Goal: Information Seeking & Learning: Learn about a topic

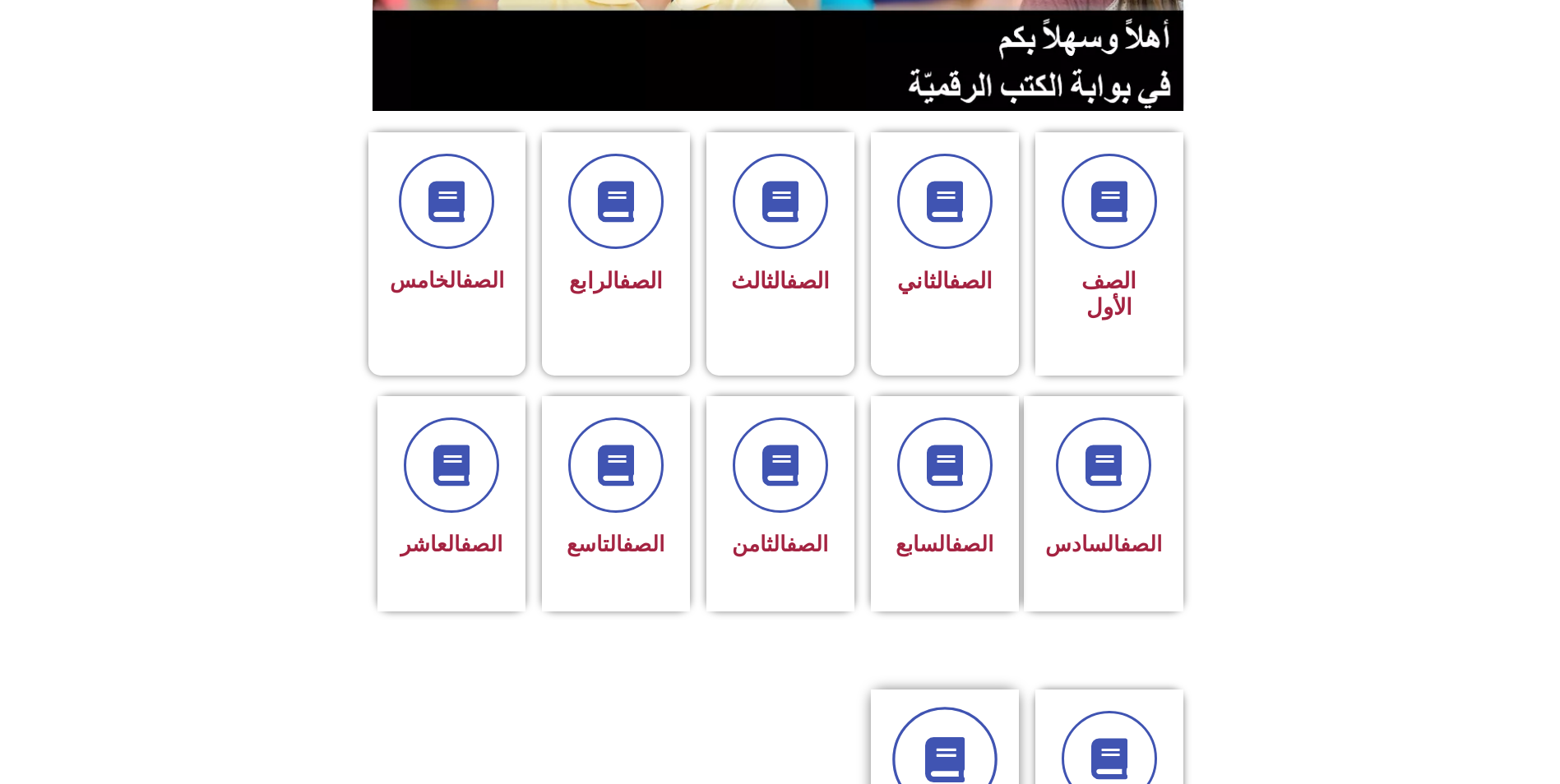
scroll to position [411, 0]
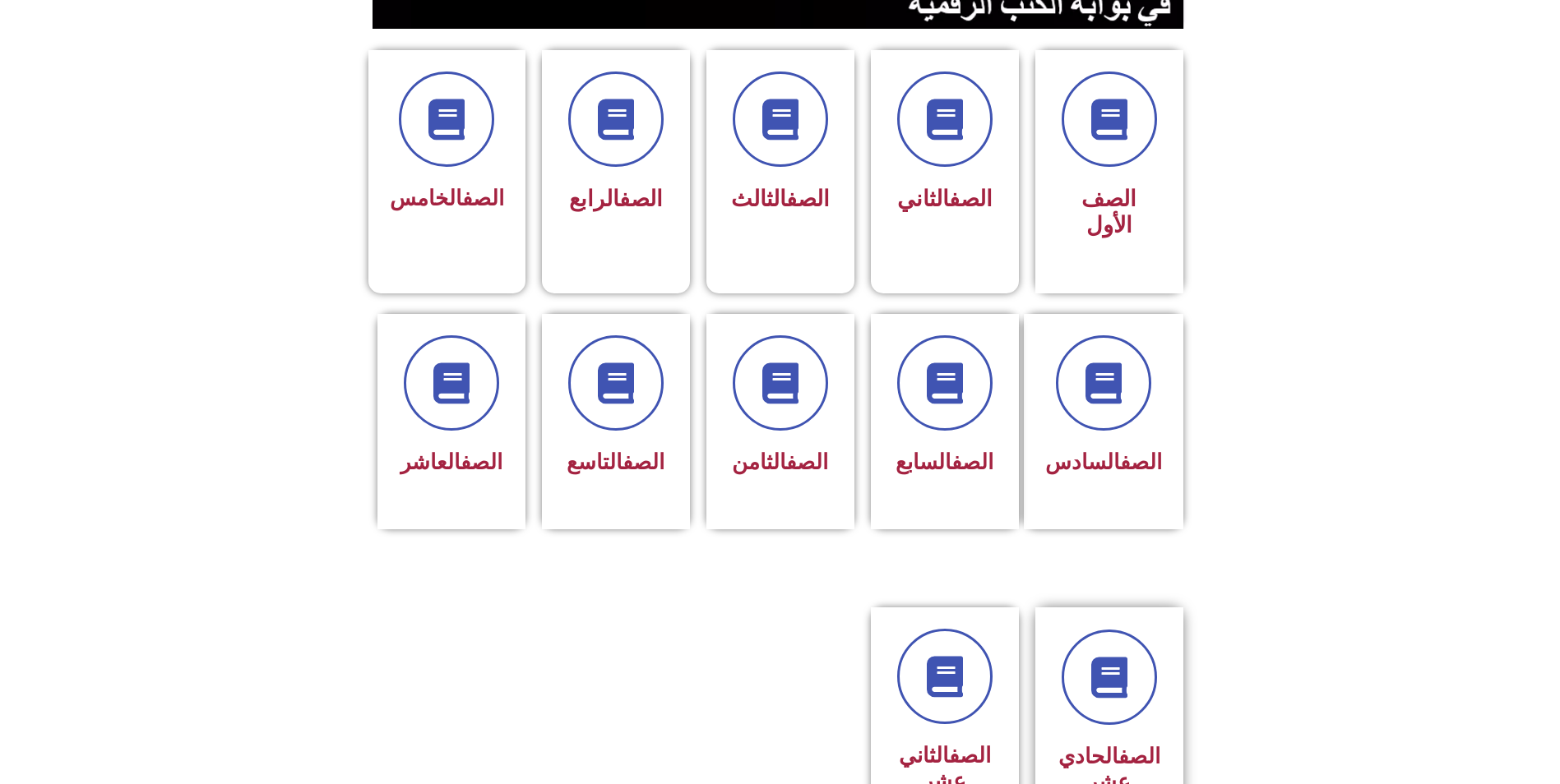
click at [1067, 653] on div at bounding box center [1108, 677] width 103 height 95
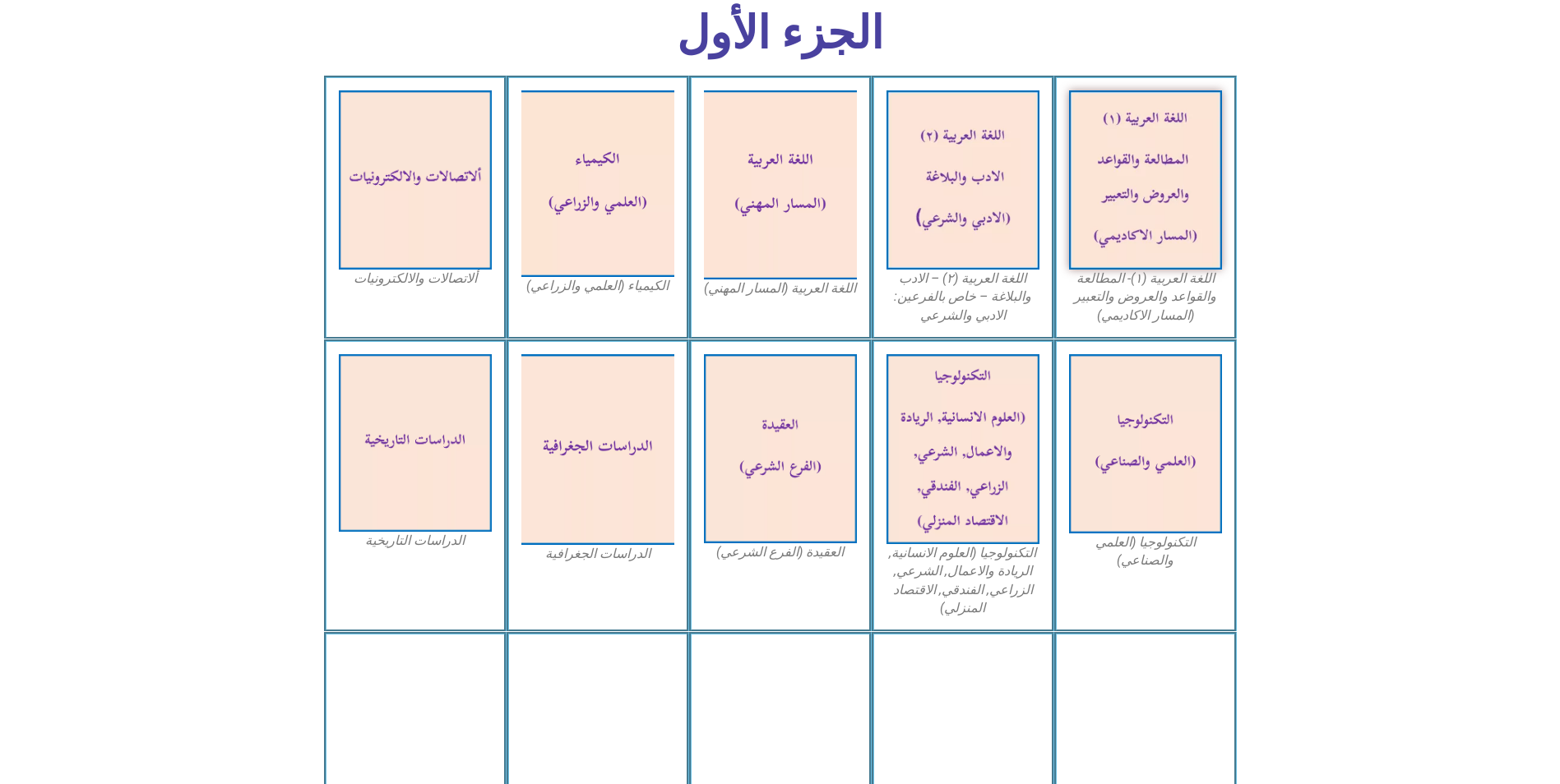
scroll to position [575, 0]
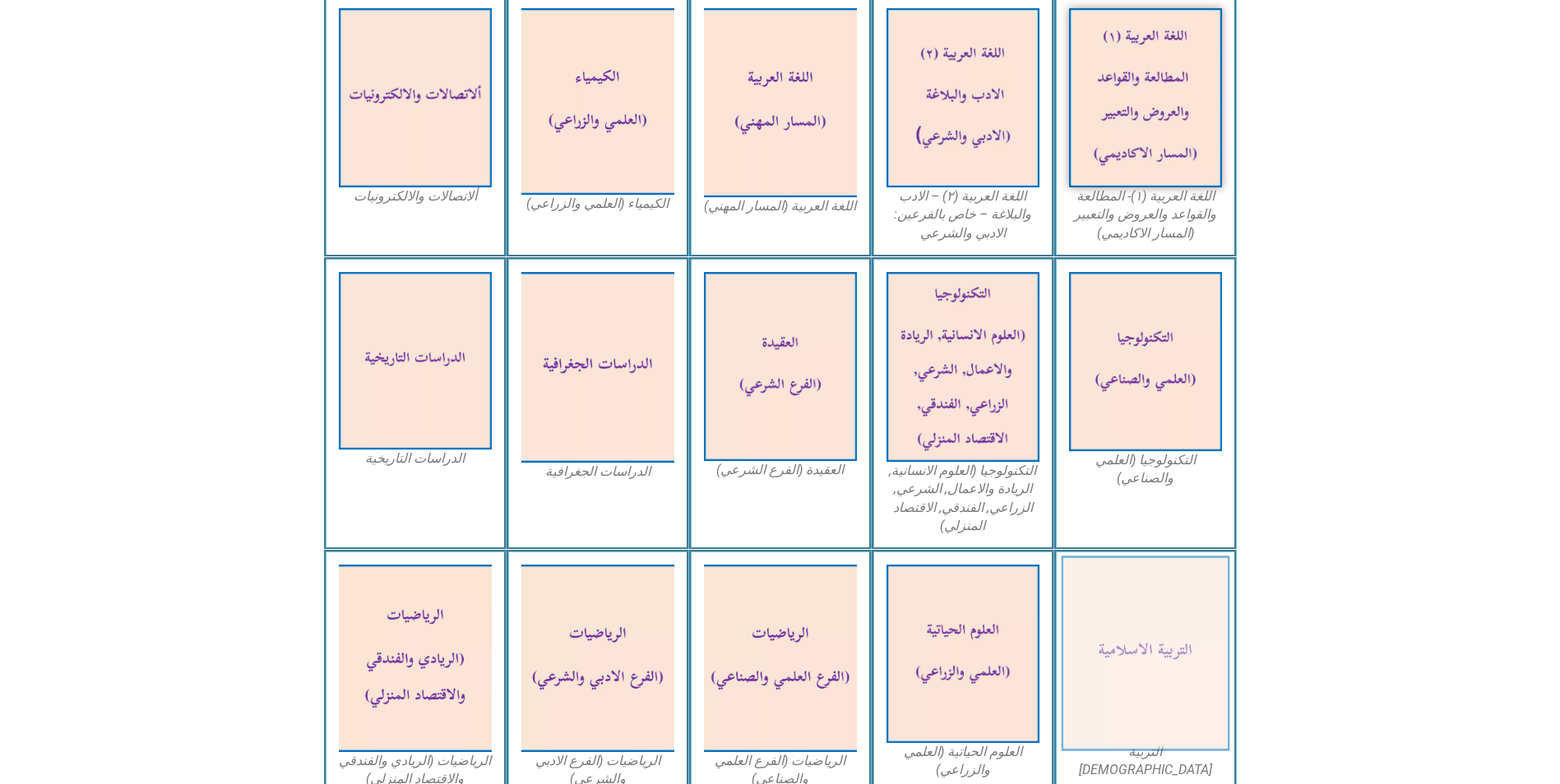
click at [1141, 623] on img at bounding box center [1145, 654] width 168 height 196
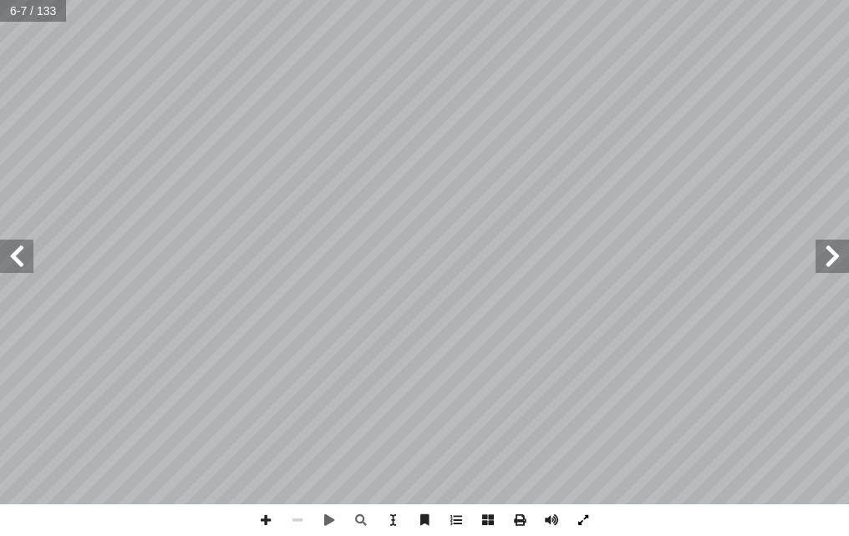
click at [580, 515] on span at bounding box center [583, 521] width 32 height 32
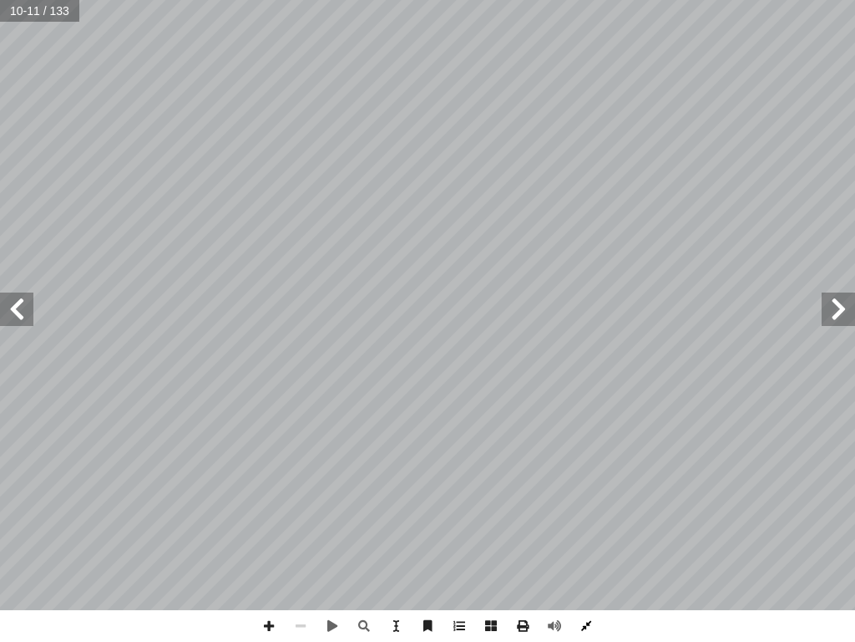
click at [577, 622] on span at bounding box center [587, 626] width 32 height 32
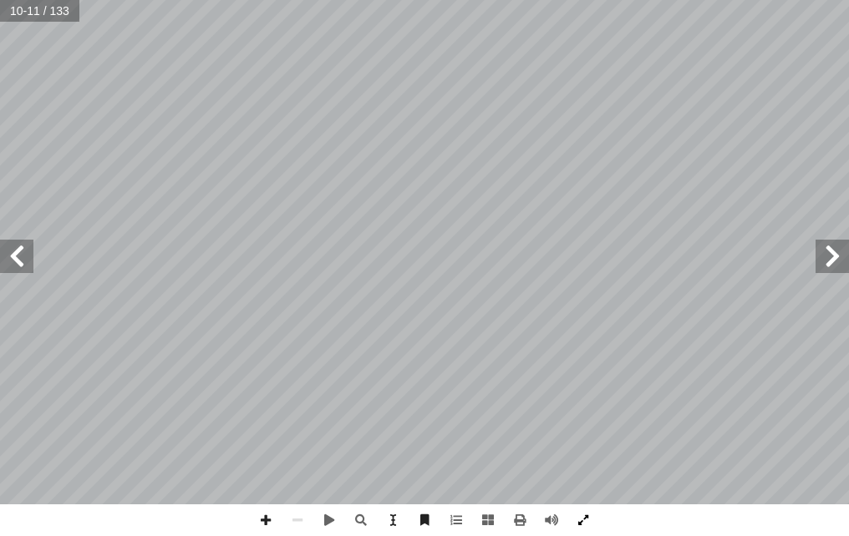
click at [591, 523] on span at bounding box center [583, 521] width 32 height 32
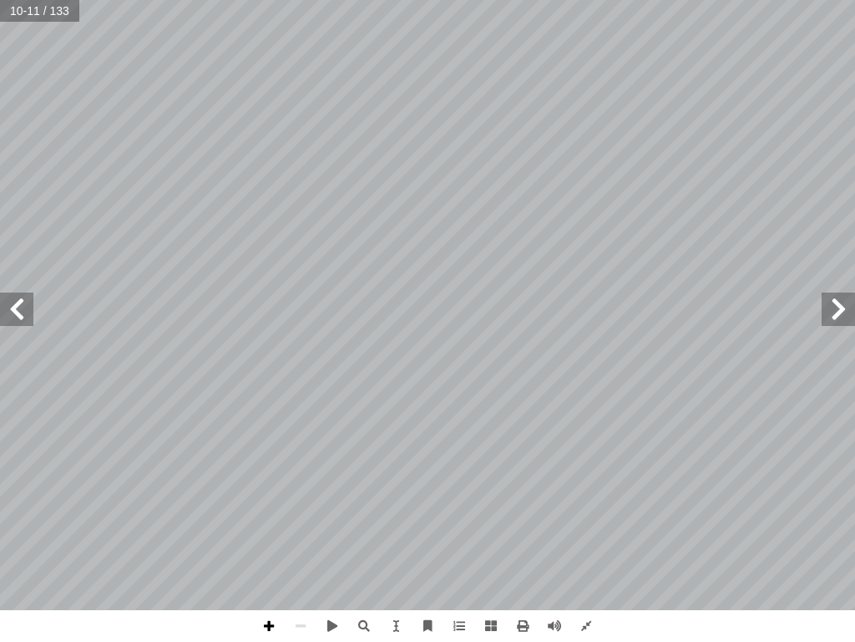
click at [271, 627] on span at bounding box center [269, 626] width 32 height 32
click at [306, 619] on span at bounding box center [301, 626] width 32 height 32
click at [266, 612] on span at bounding box center [269, 626] width 32 height 32
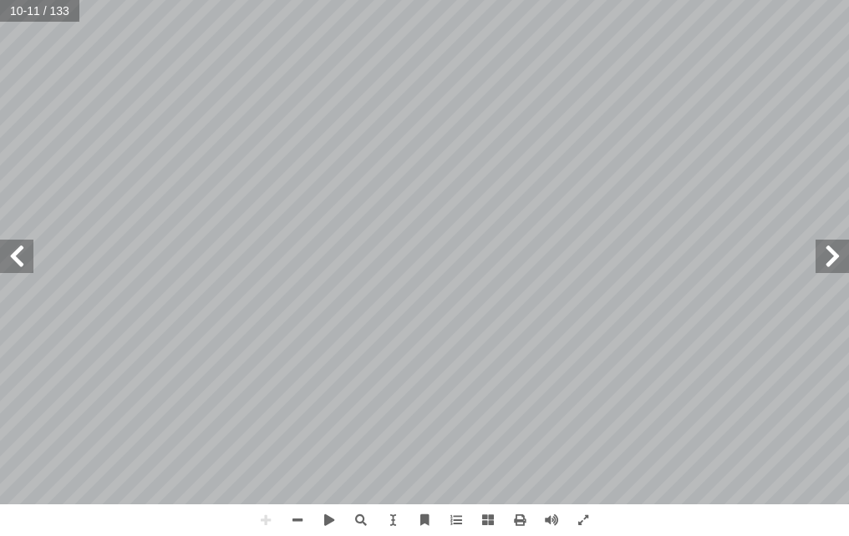
click at [849, 113] on html "الصفحة الرئيسية الصف الأول الصف الثاني الصف الثالث الصف الرابع الصف الخامس الصف…" at bounding box center [424, 56] width 849 height 113
click at [33, 262] on span at bounding box center [16, 256] width 33 height 33
click at [830, 249] on span at bounding box center [831, 256] width 33 height 33
click at [144, 446] on div "6 ر: ِّ س َ ف ُ شروط الم ها: ُّ هم أ فر فيه شروط، � � ن تتو أ يم � لكر � ن آ لق…" at bounding box center [424, 268] width 849 height 536
click at [261, 528] on span at bounding box center [266, 521] width 32 height 32
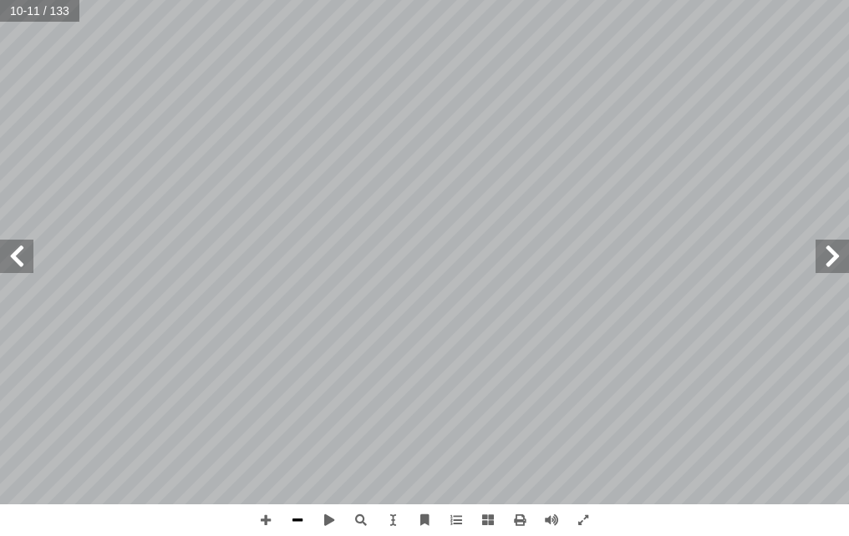
click at [311, 522] on span at bounding box center [298, 521] width 32 height 32
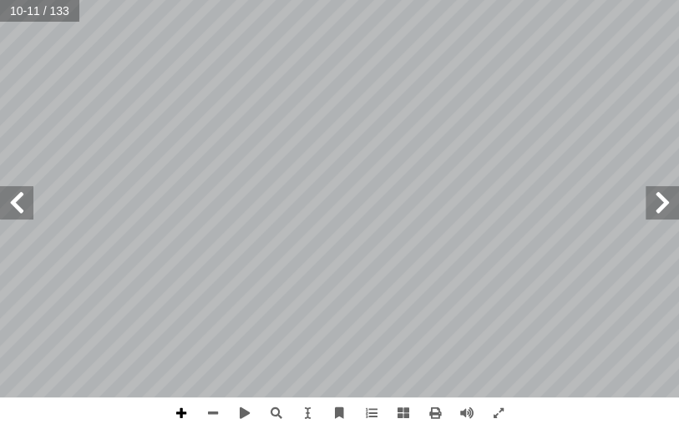
click at [174, 410] on span at bounding box center [181, 414] width 32 height 32
click at [215, 411] on span at bounding box center [213, 414] width 32 height 32
click at [186, 411] on span at bounding box center [181, 414] width 32 height 32
click at [174, 414] on span at bounding box center [181, 414] width 32 height 32
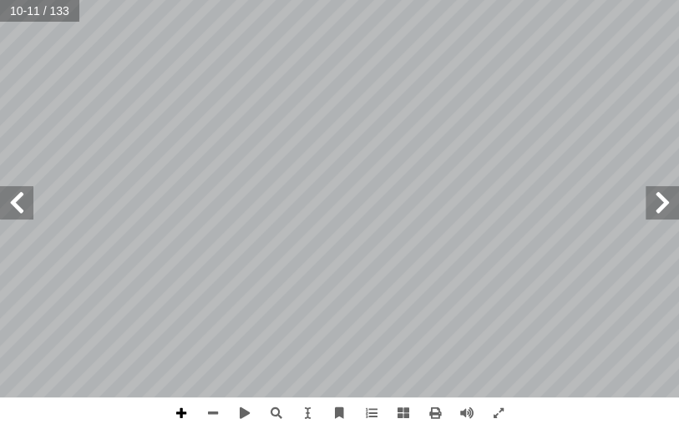
click at [182, 411] on span at bounding box center [181, 414] width 32 height 32
click at [212, 414] on span at bounding box center [213, 414] width 32 height 32
click at [19, 195] on span at bounding box center [16, 202] width 33 height 33
